Goal: Information Seeking & Learning: Check status

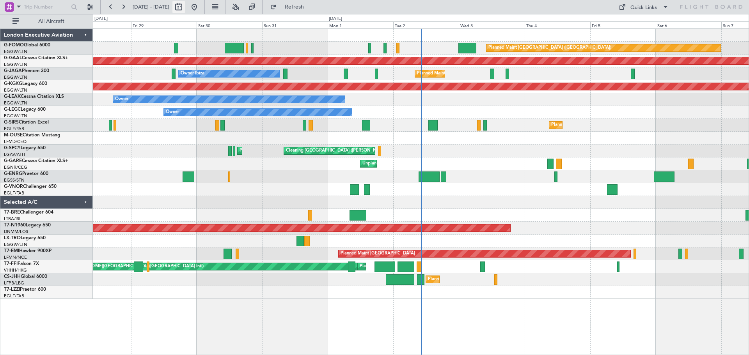
click at [185, 7] on button at bounding box center [178, 7] width 12 height 12
select select "8"
select select "2025"
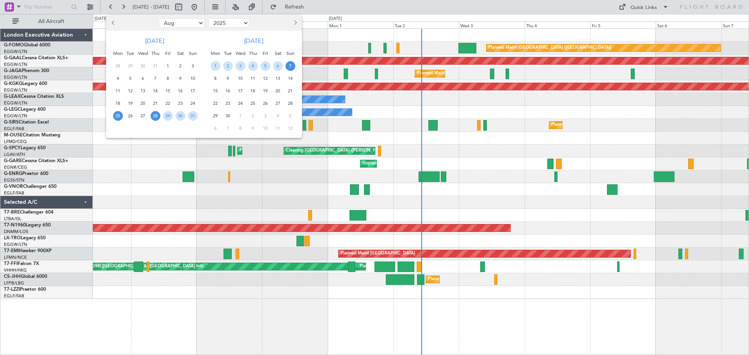
click at [116, 118] on span "25" at bounding box center [118, 116] width 10 height 10
click at [129, 117] on span "26" at bounding box center [131, 116] width 10 height 10
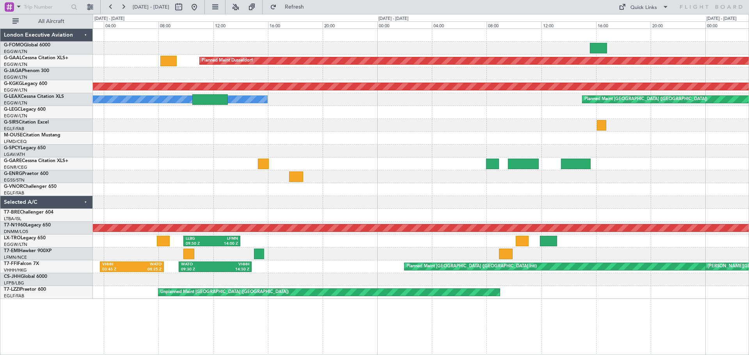
click at [291, 130] on div at bounding box center [421, 125] width 656 height 13
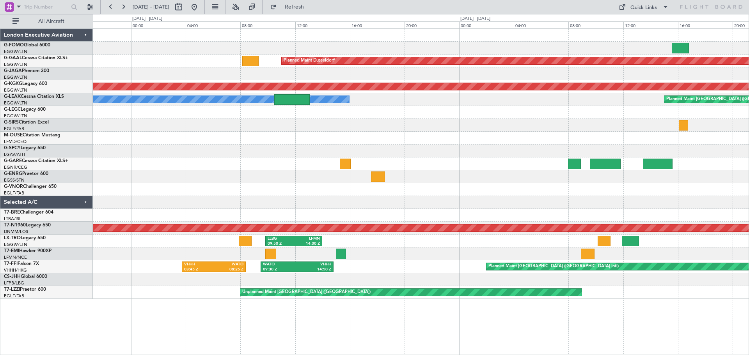
click at [456, 171] on div "Planned Maint Dusseldorf No Crew Cannes ([GEOGRAPHIC_DATA]) AOG Maint [GEOGRAPH…" at bounding box center [421, 164] width 656 height 270
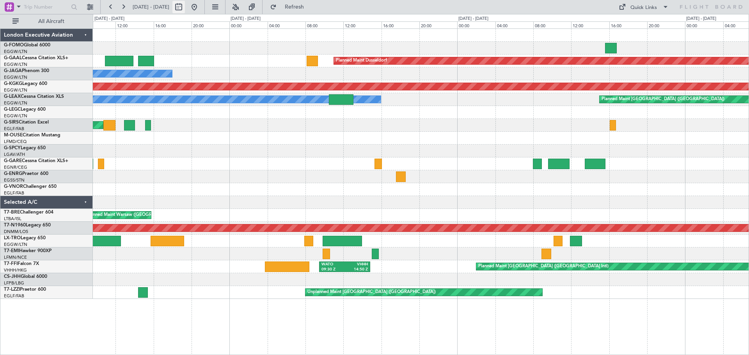
click at [185, 5] on button at bounding box center [178, 7] width 12 height 12
select select "8"
select select "2025"
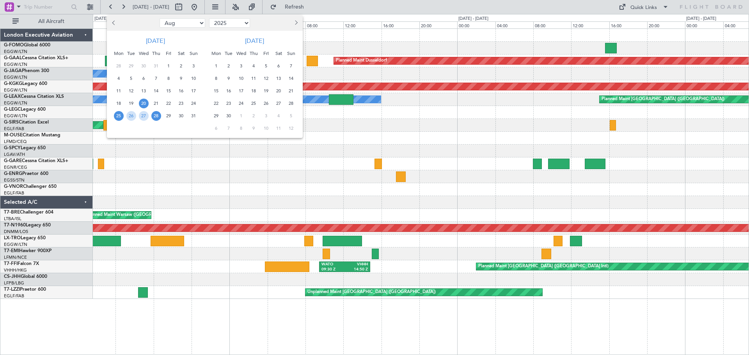
click at [142, 101] on span "20" at bounding box center [144, 104] width 10 height 10
click at [154, 102] on span "21" at bounding box center [156, 104] width 10 height 10
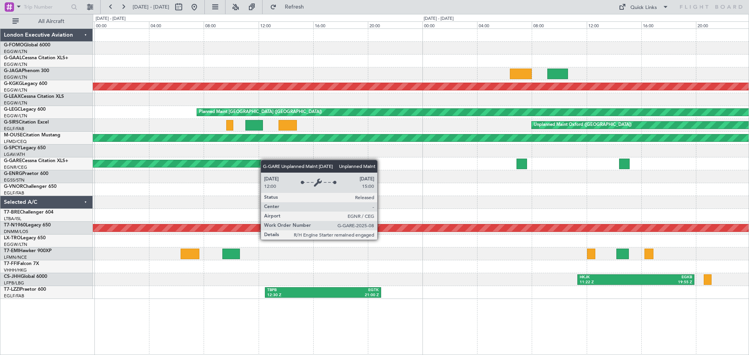
click at [257, 161] on div "AOG Maint [GEOGRAPHIC_DATA] (Ataturk) Planned Maint [GEOGRAPHIC_DATA] ([GEOGRAP…" at bounding box center [421, 164] width 656 height 270
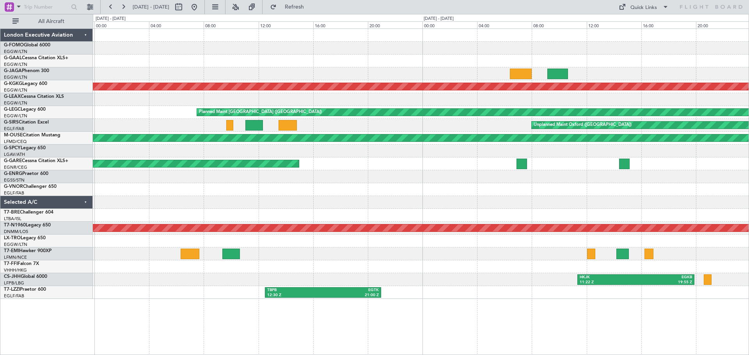
click at [446, 177] on div "EGSS 10:00 Z BGSF 14:45 Z" at bounding box center [421, 177] width 656 height 13
